Goal: Communication & Community: Ask a question

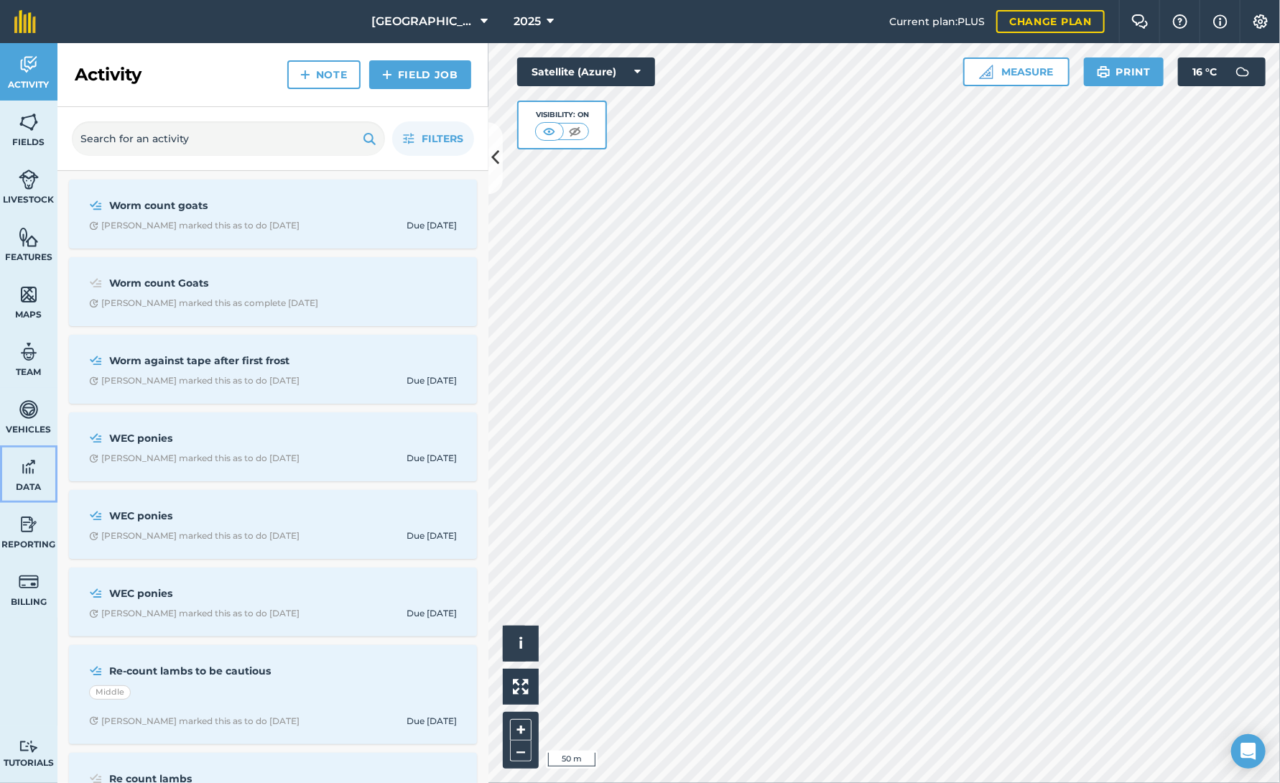
click at [14, 478] on link "Data" at bounding box center [28, 473] width 57 height 57
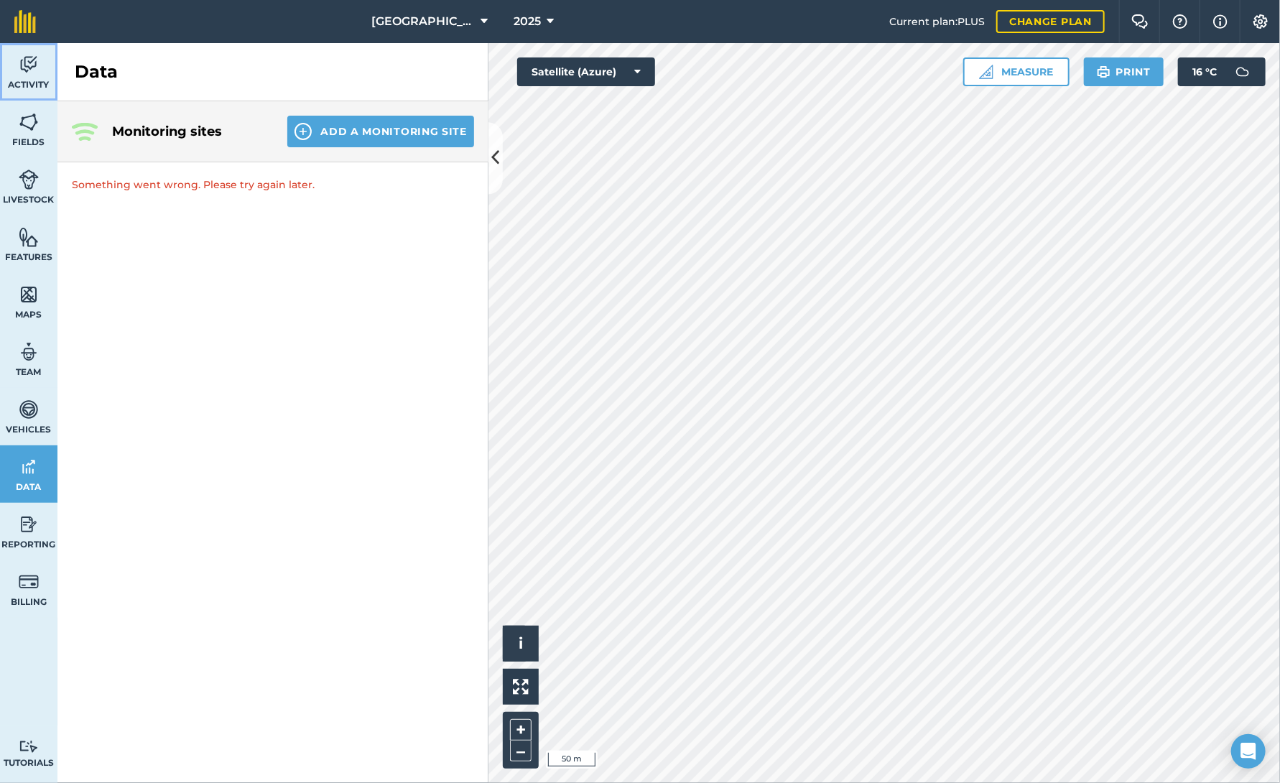
click at [39, 84] on span "Activity" at bounding box center [28, 84] width 57 height 11
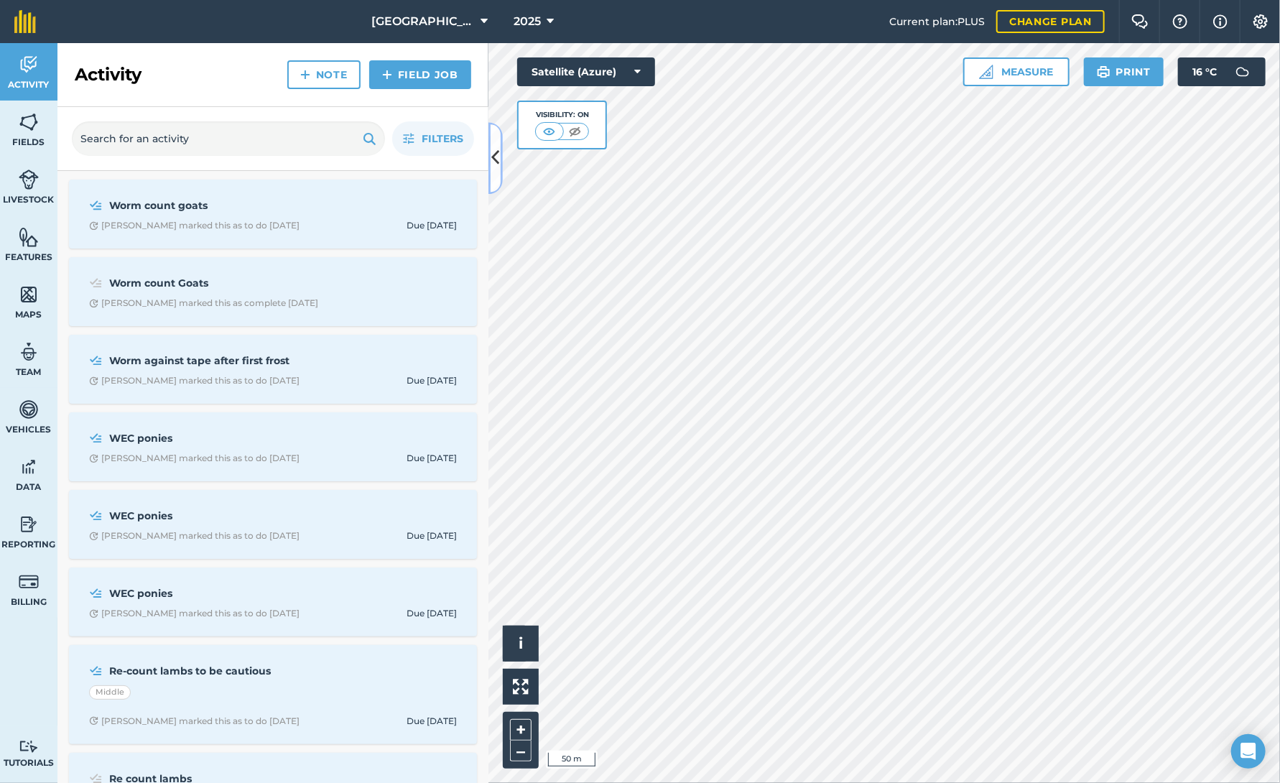
click at [493, 153] on icon at bounding box center [496, 158] width 8 height 25
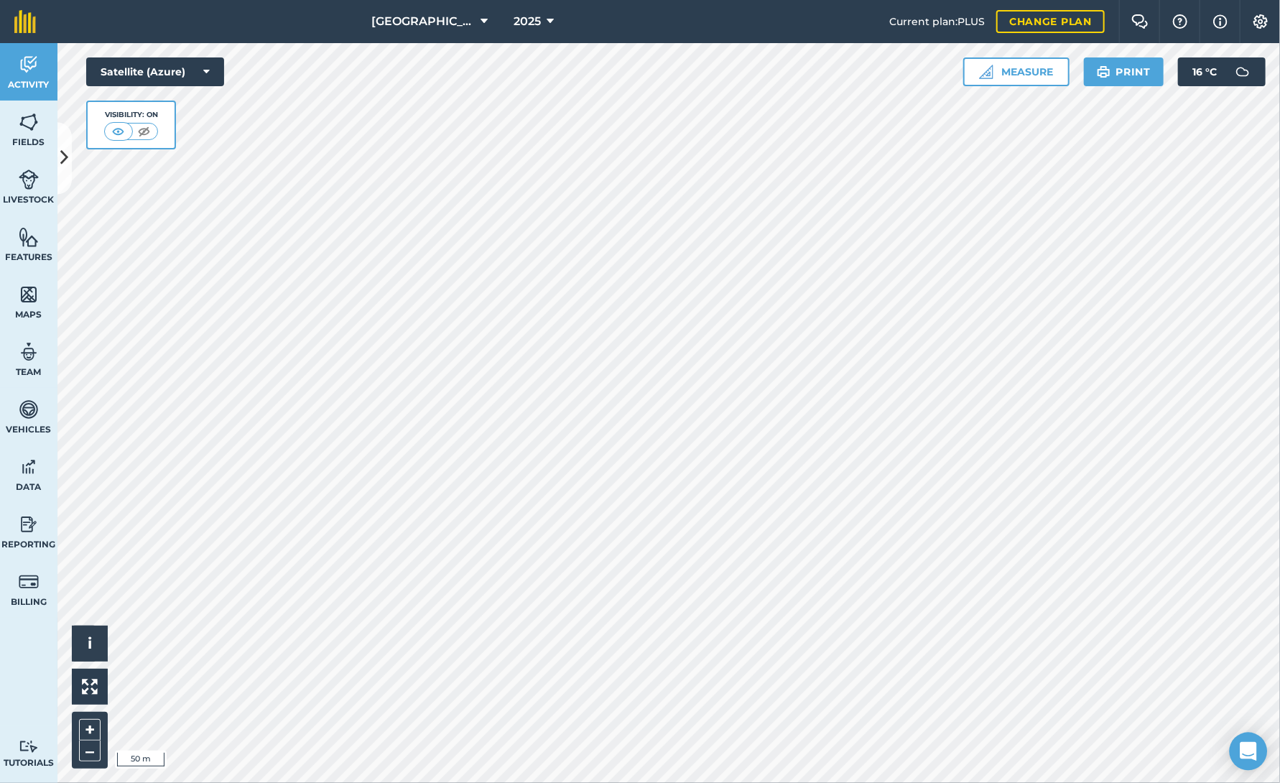
click at [1242, 754] on icon "Open Intercom Messenger" at bounding box center [1248, 751] width 19 height 19
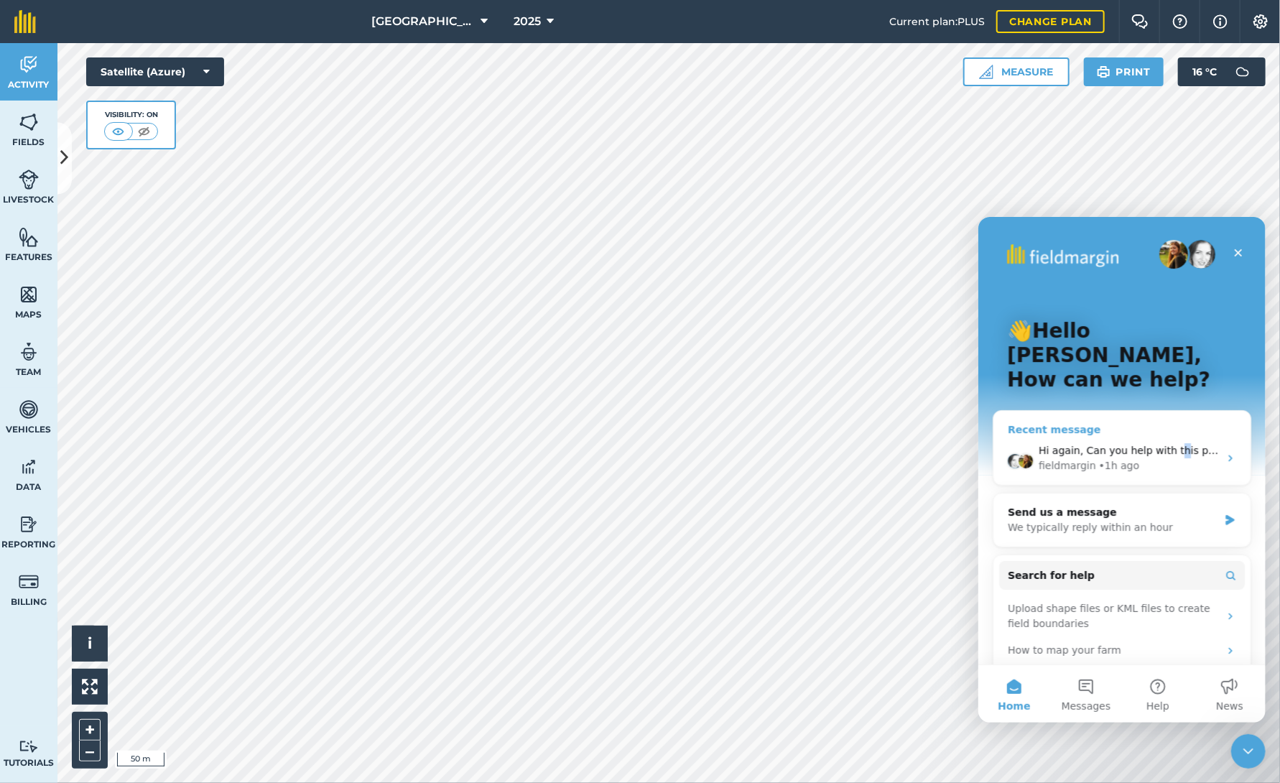
click at [1169, 444] on span "Hi again, Can you help with this please ?" at bounding box center [1140, 449] width 205 height 11
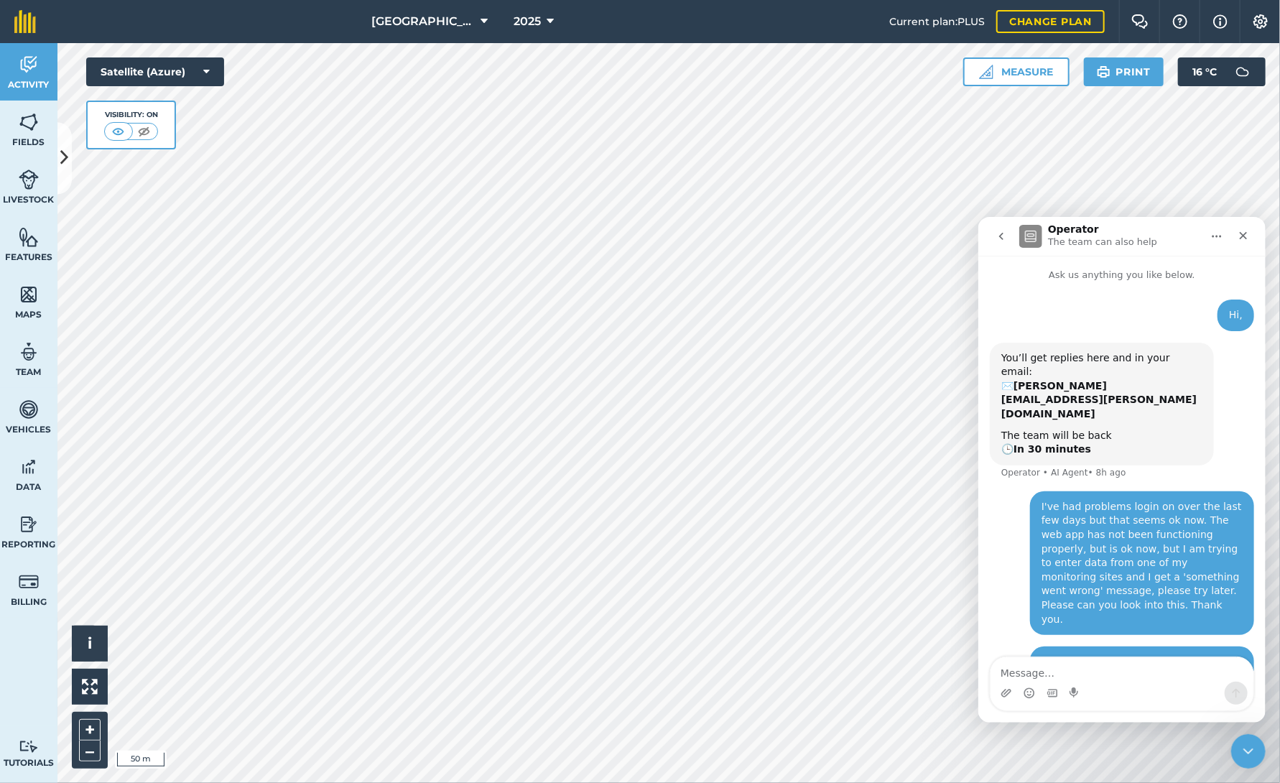
click at [1003, 241] on icon "go back" at bounding box center [1000, 235] width 11 height 11
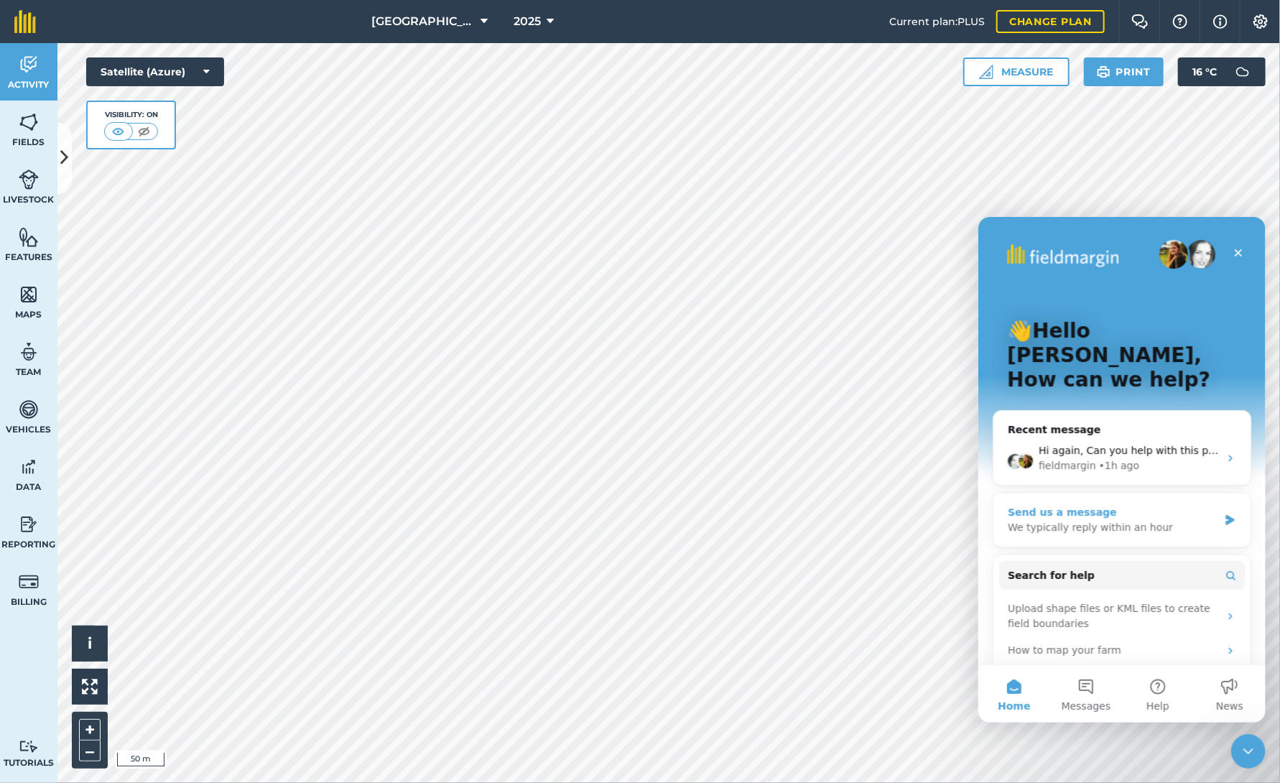
click at [1094, 519] on div "We typically reply within an hour" at bounding box center [1112, 526] width 211 height 15
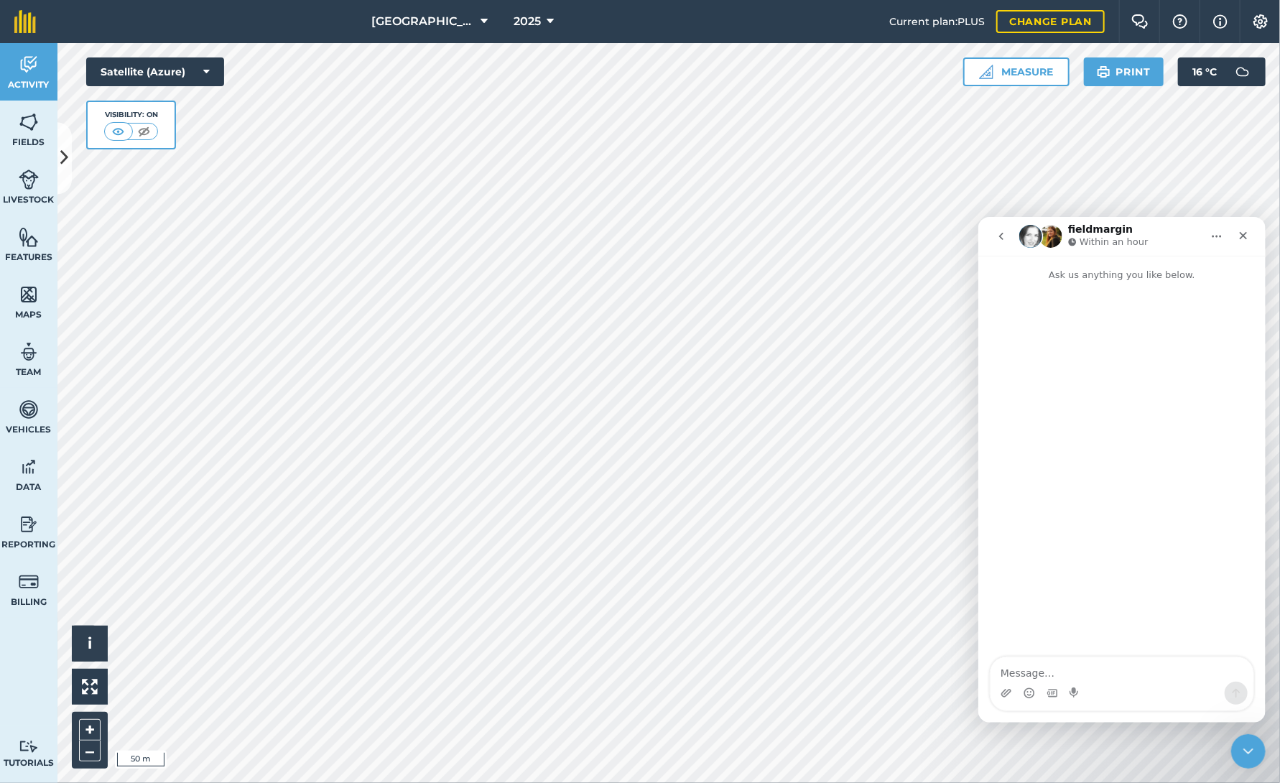
click at [1052, 237] on img "Intercom messenger" at bounding box center [1050, 235] width 23 height 23
click at [1025, 239] on img "Intercom messenger" at bounding box center [1030, 235] width 23 height 23
click at [1004, 239] on icon "go back" at bounding box center [1000, 235] width 11 height 11
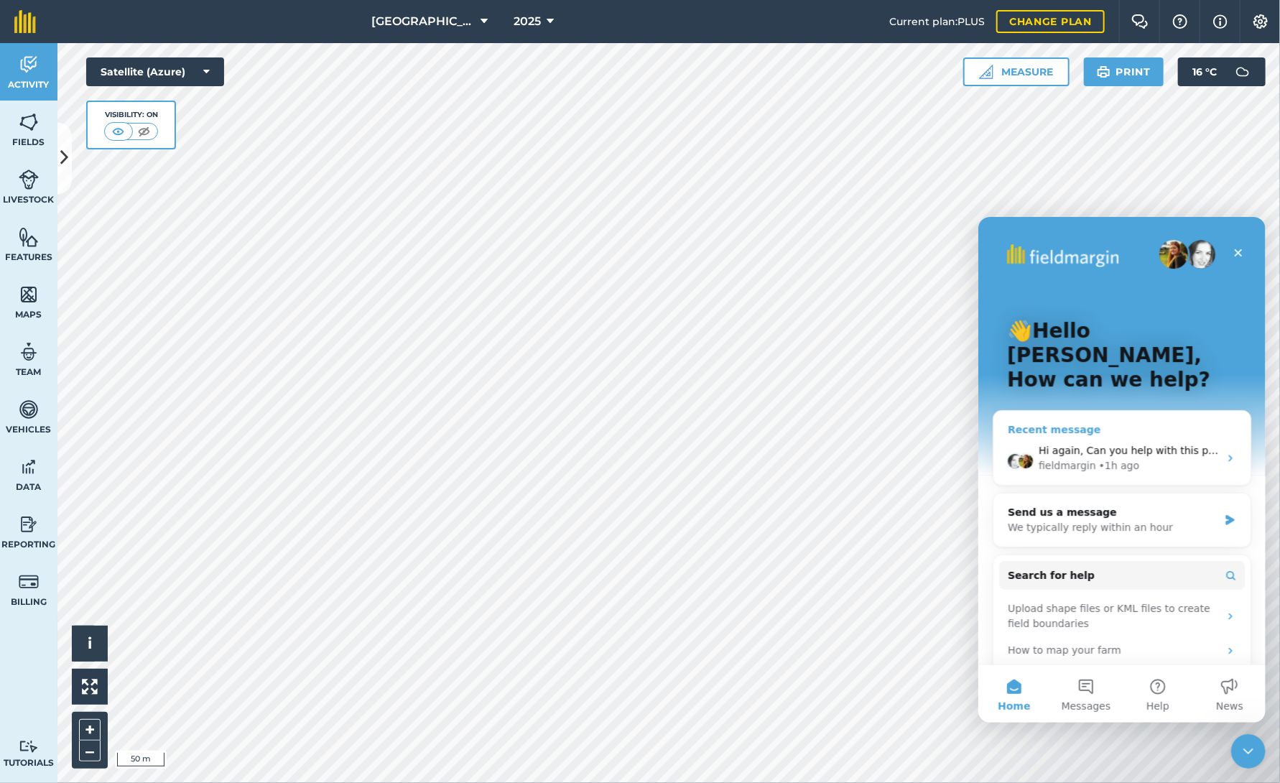
click at [1078, 444] on span "Hi again, Can you help with this please ?" at bounding box center [1140, 449] width 205 height 11
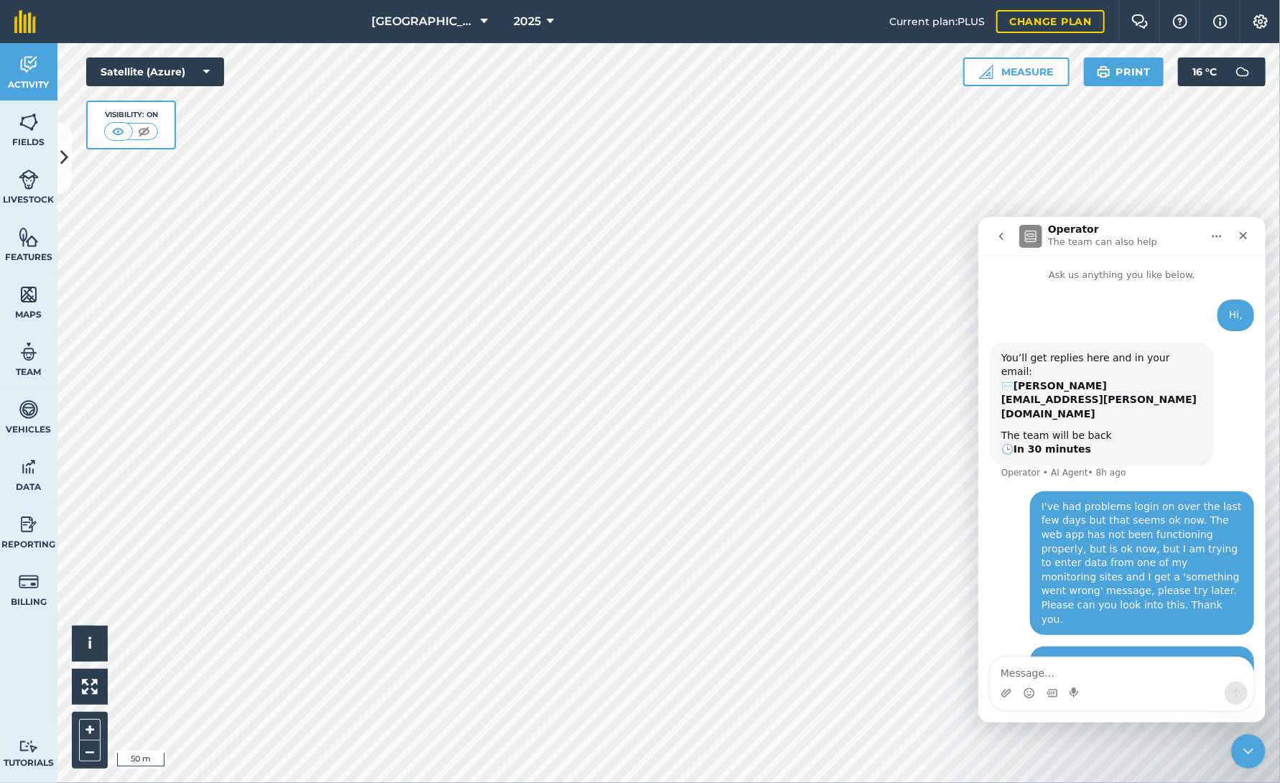
click at [1137, 504] on div "I've had problems login on over the last few days but that seems ok now. The we…" at bounding box center [1141, 562] width 201 height 126
click at [1110, 499] on div "I've had problems login on over the last few days but that seems ok now. The we…" at bounding box center [1141, 562] width 201 height 126
drag, startPoint x: 1110, startPoint y: 484, endPoint x: 1107, endPoint y: 507, distance: 22.5
click at [1095, 505] on div "I've had problems login on over the last few days but that seems ok now. The we…" at bounding box center [1141, 562] width 201 height 126
click at [1099, 562] on div "I've had problems login on over the last few days but that seems ok now. The we…" at bounding box center [1141, 562] width 201 height 126
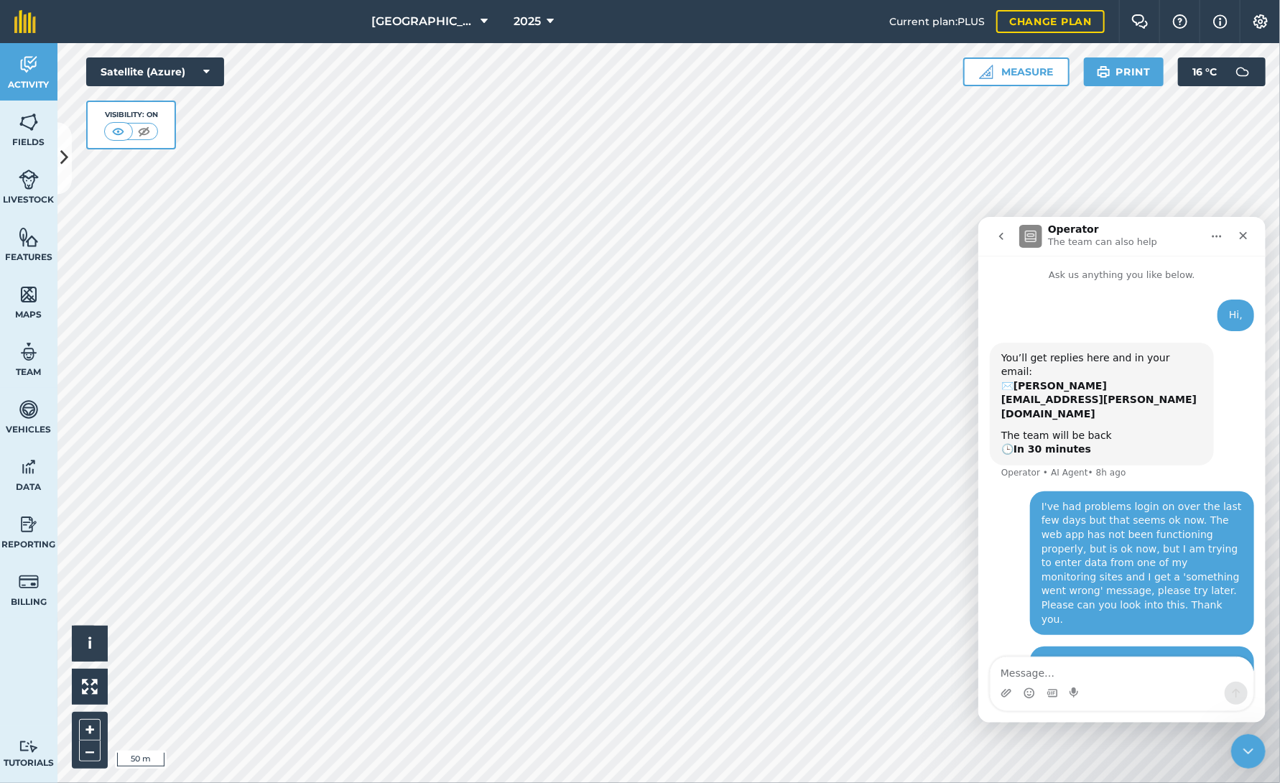
click at [1099, 562] on div "I've had problems login on over the last few days but that seems ok now. The we…" at bounding box center [1141, 562] width 201 height 126
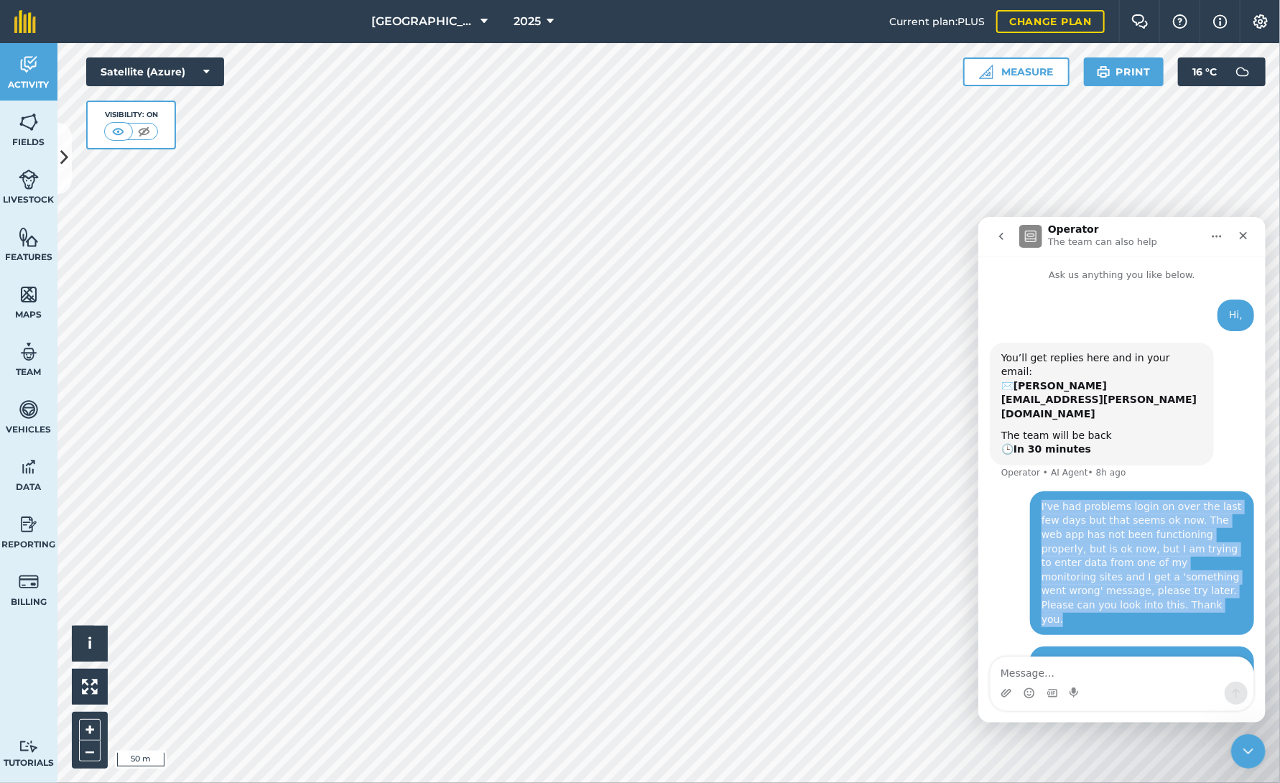
drag, startPoint x: 1041, startPoint y: 461, endPoint x: 1115, endPoint y: 562, distance: 124.9
click at [1115, 562] on div "I've had problems login on over the last few days but that seems ok now. The we…" at bounding box center [1141, 562] width 201 height 126
drag, startPoint x: 1115, startPoint y: 562, endPoint x: 1112, endPoint y: 507, distance: 54.7
copy div "I've had problems login on over the last few days but that seems ok now. The we…"
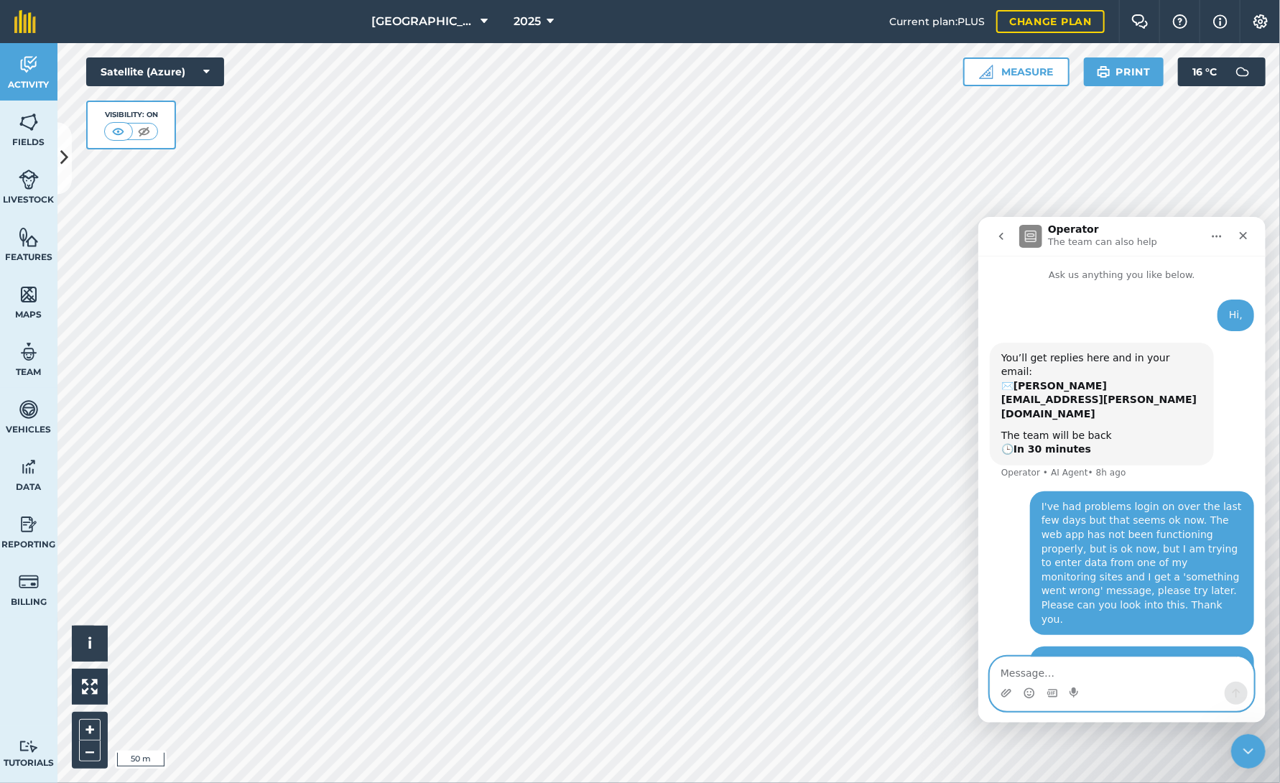
click at [1023, 670] on textarea "Message…" at bounding box center [1121, 669] width 263 height 24
drag, startPoint x: 1024, startPoint y: 670, endPoint x: 1001, endPoint y: 564, distance: 108.8
click at [1001, 646] on div "Hi again, Can you help with this please ? [PERSON_NAME] • 1h ago" at bounding box center [1121, 677] width 264 height 63
click at [996, 237] on icon "go back" at bounding box center [1000, 235] width 11 height 11
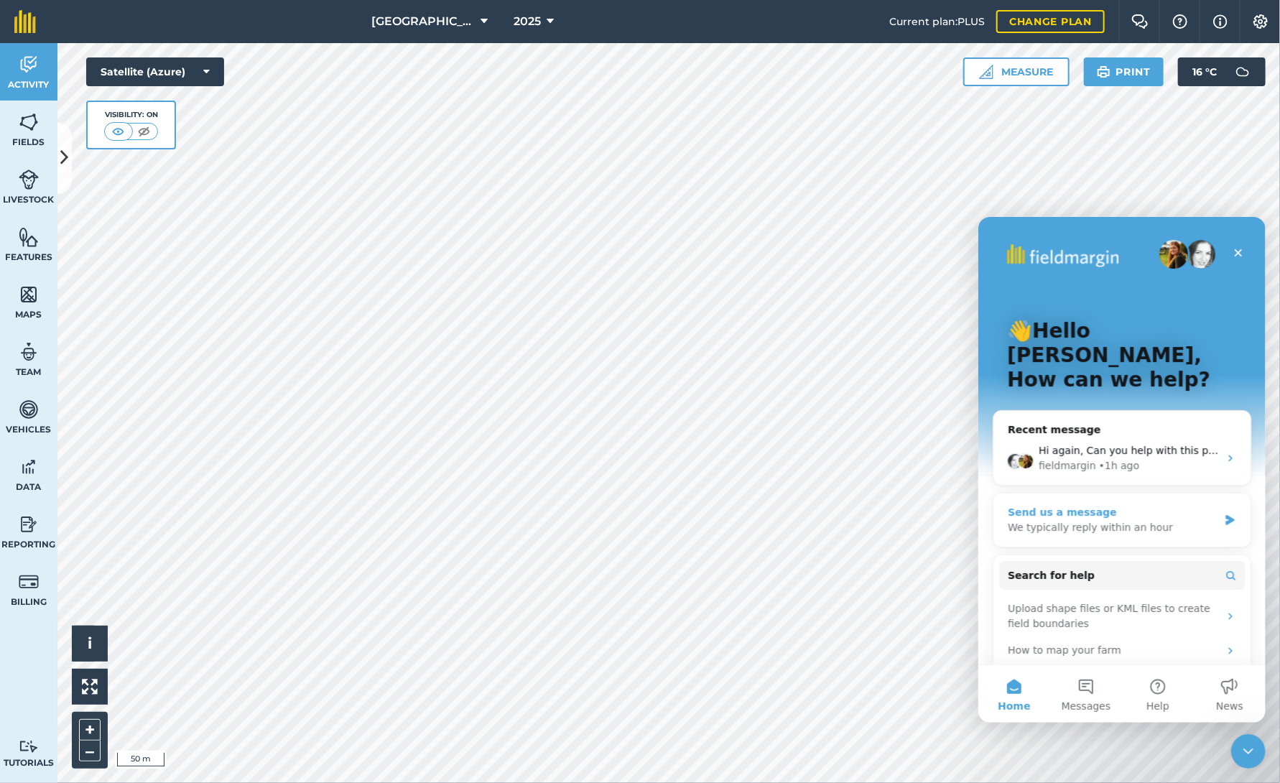
click at [1044, 519] on div "We typically reply within an hour" at bounding box center [1112, 526] width 211 height 15
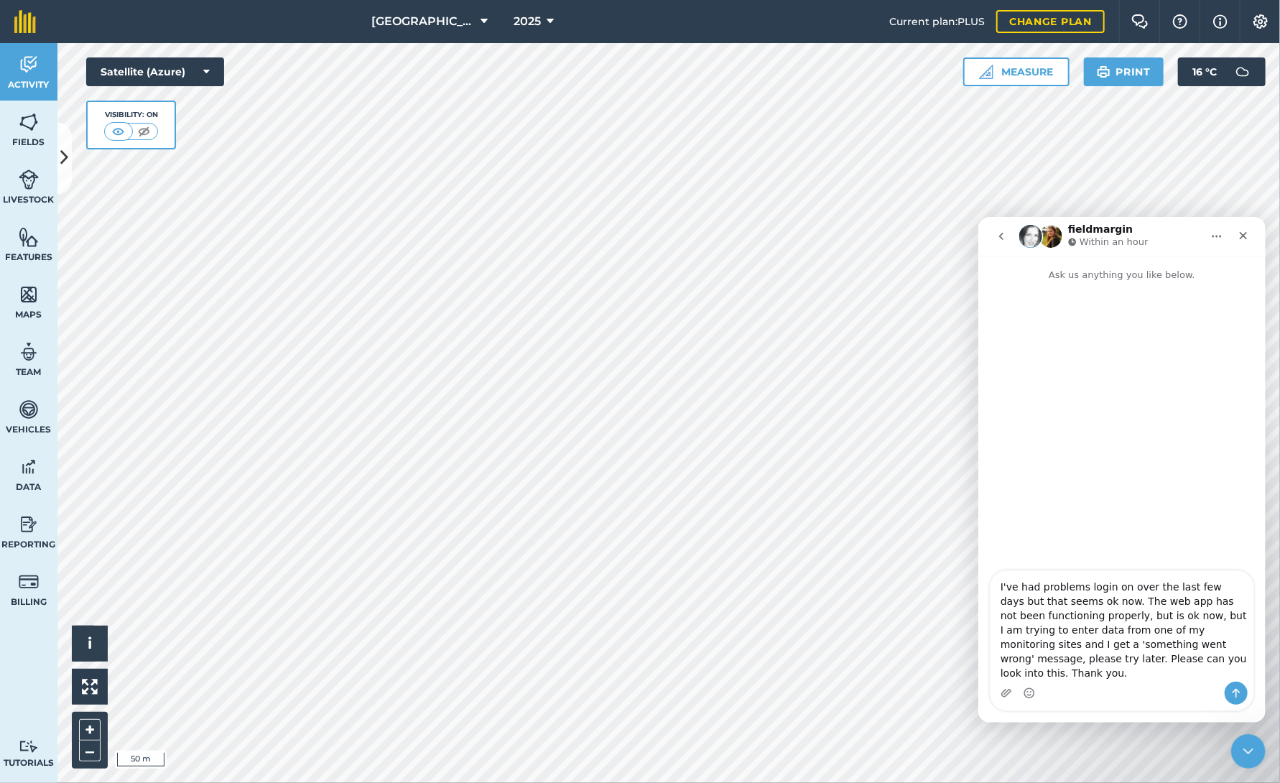
click at [998, 602] on textarea "I've had problems login on over the last few days but that seems ok now. The we…" at bounding box center [1121, 625] width 263 height 111
click at [1117, 601] on textarea "Hi, I've had problems login on over the last few days but that seems ok now. Th…" at bounding box center [1121, 625] width 263 height 111
type textarea "Hi, I've had problems login on over the last few days but that seems ok now. Th…"
click at [1252, 235] on div "Close" at bounding box center [1243, 235] width 26 height 26
